Goal: Information Seeking & Learning: Learn about a topic

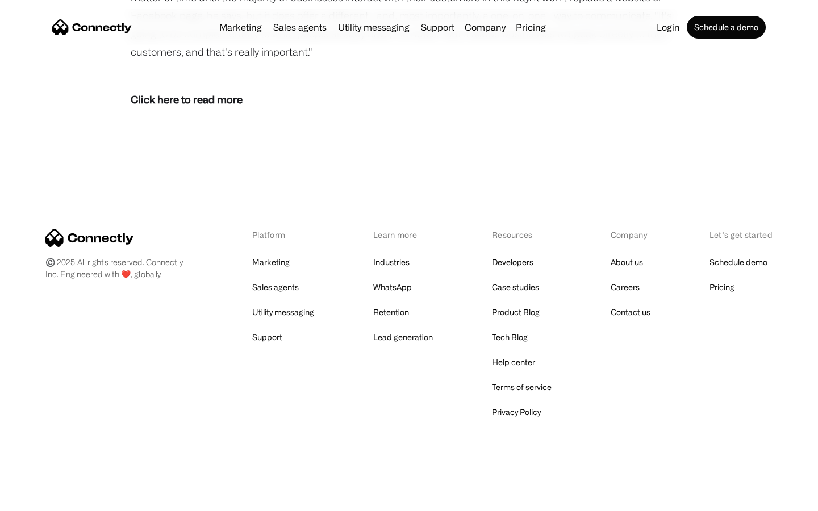
scroll to position [1639, 0]
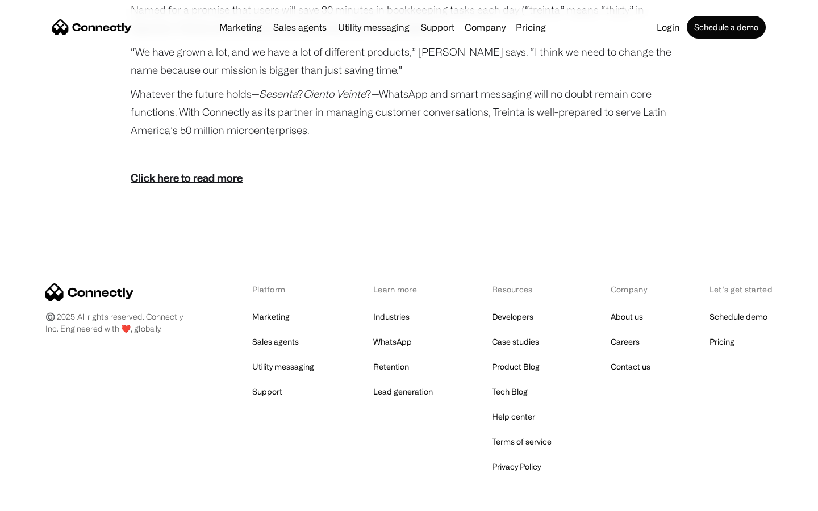
scroll to position [2091, 0]
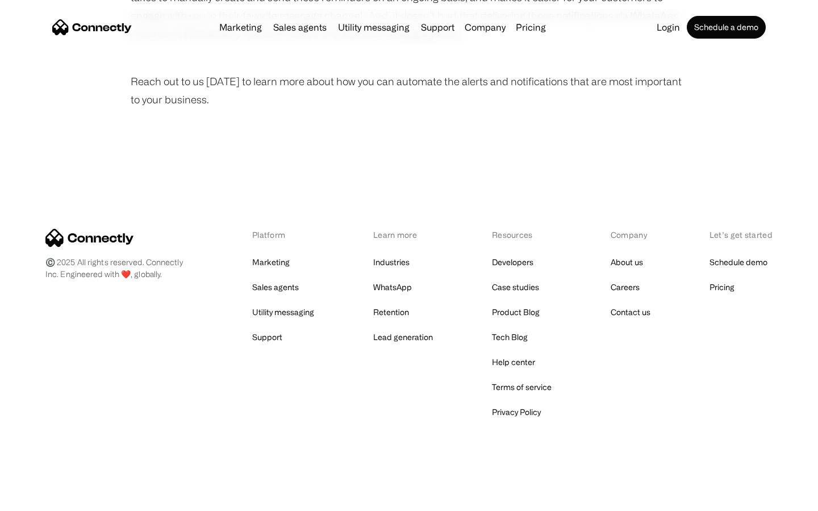
scroll to position [764, 0]
